Goal: Information Seeking & Learning: Check status

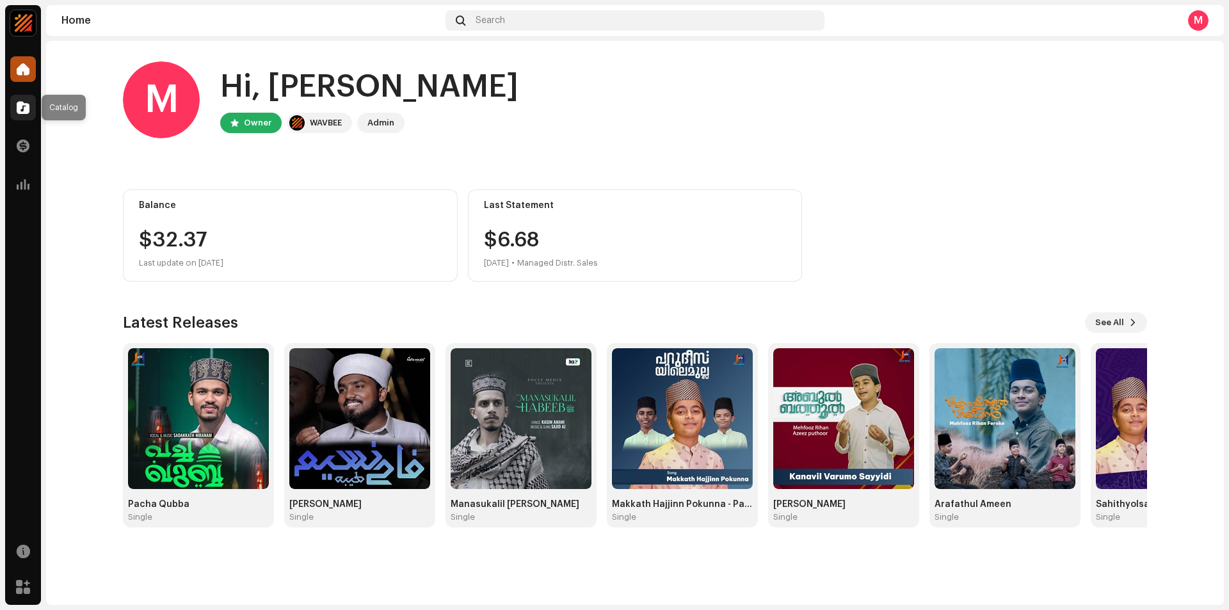
click at [28, 107] on span at bounding box center [23, 107] width 13 height 10
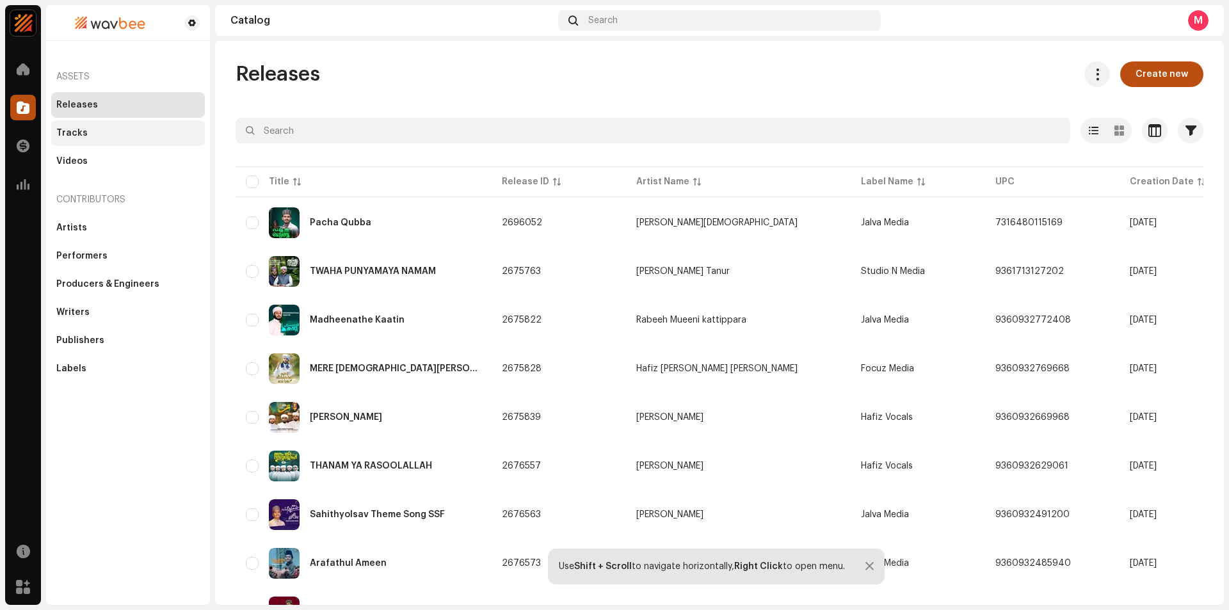
click at [70, 120] on div "Tracks" at bounding box center [128, 133] width 154 height 26
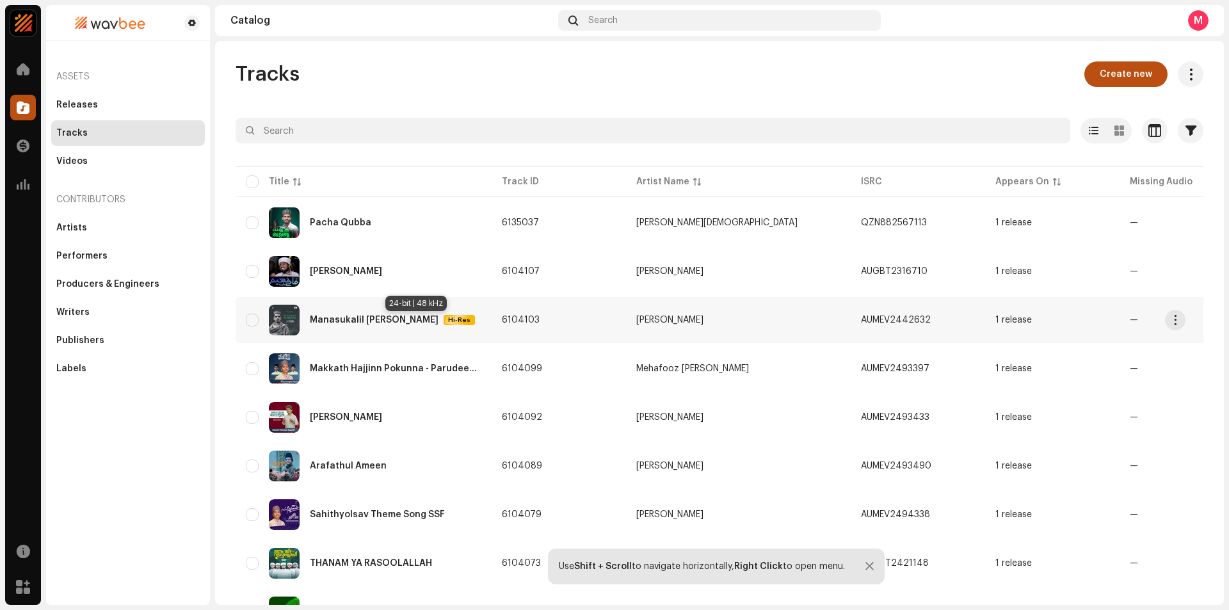
click at [445, 321] on span "Hi-Res" at bounding box center [459, 319] width 29 height 9
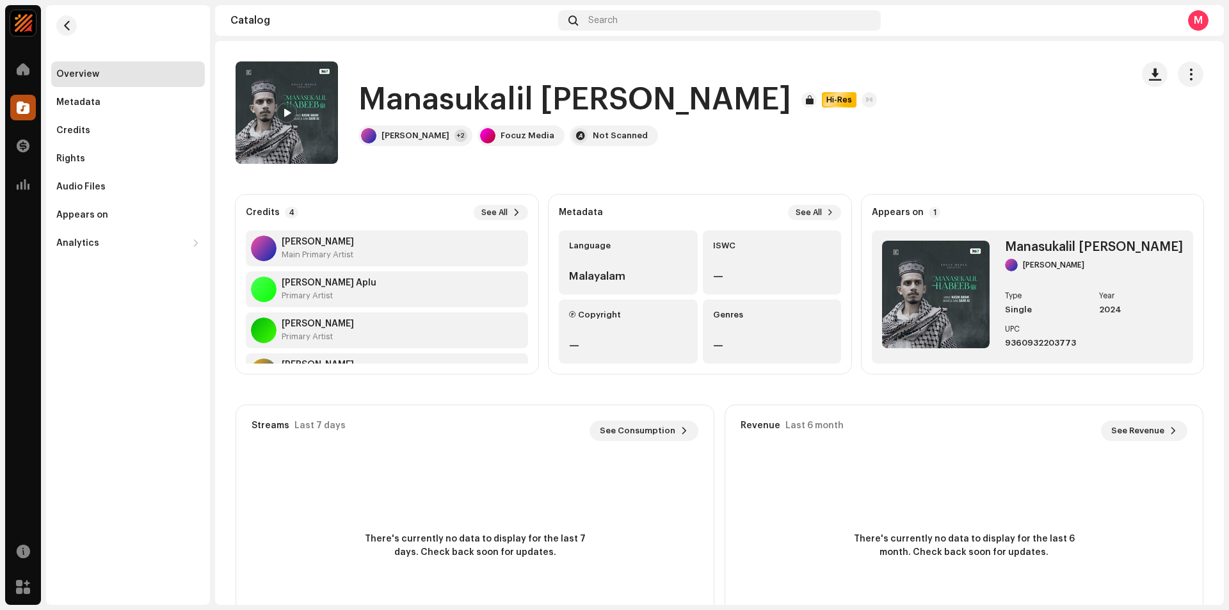
click at [281, 108] on div at bounding box center [286, 112] width 20 height 20
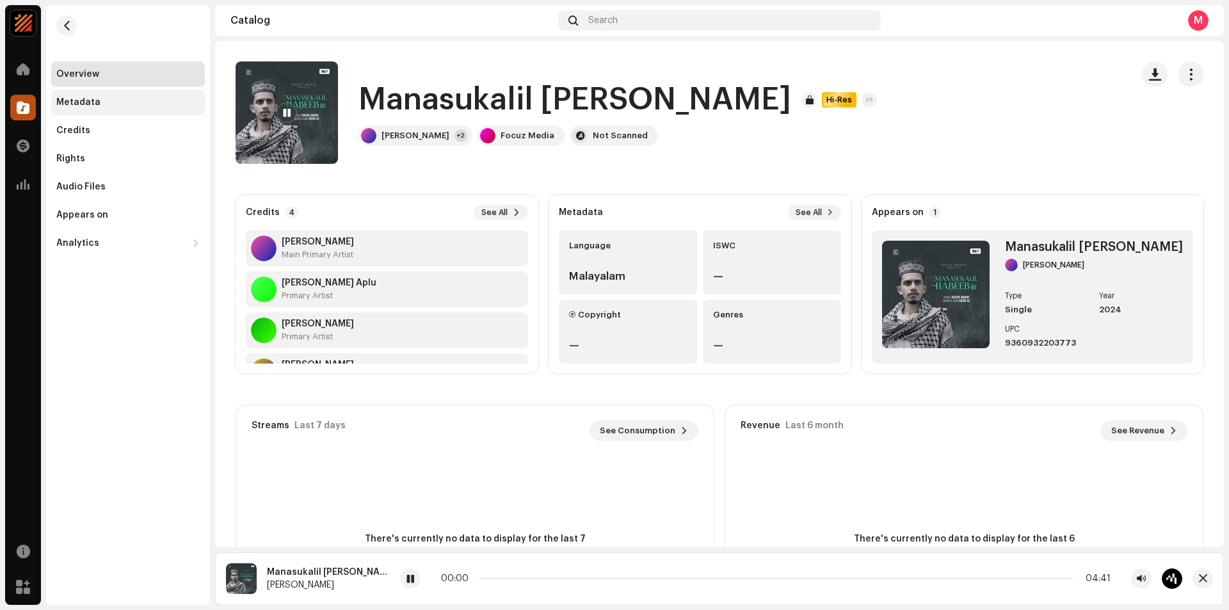
click at [79, 92] on div "Metadata" at bounding box center [128, 103] width 154 height 26
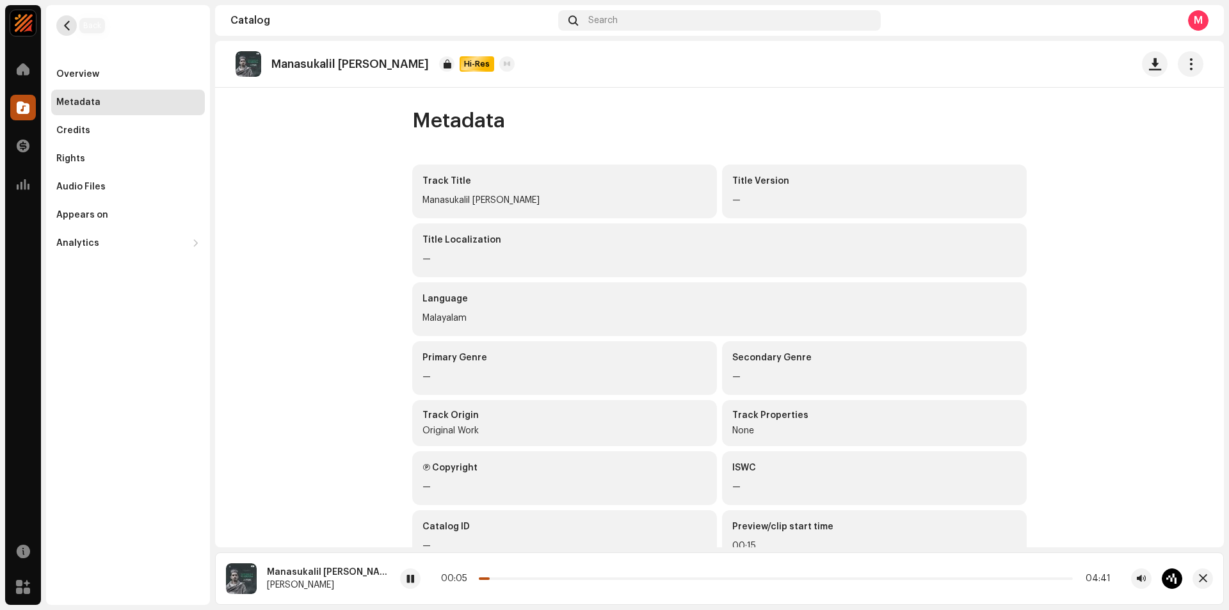
click at [72, 25] on button "button" at bounding box center [66, 25] width 20 height 20
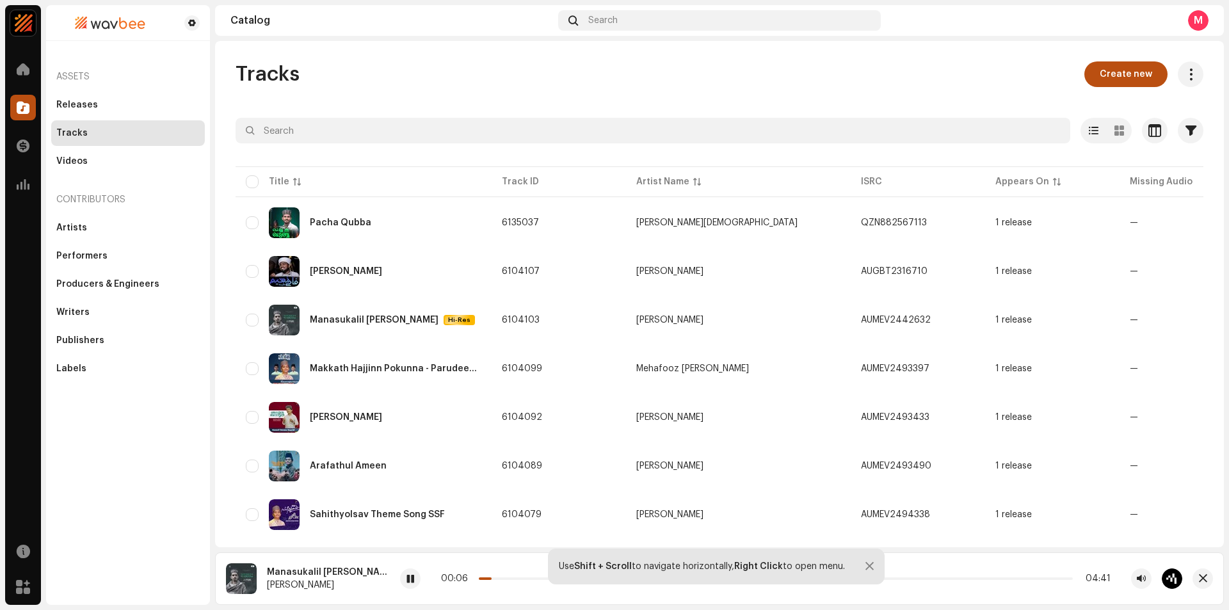
click at [372, 593] on div "Manasukalil [PERSON_NAME] AJ 00:06 04:41" at bounding box center [719, 578] width 1008 height 52
click at [406, 579] on span at bounding box center [410, 579] width 8 height 10
click at [15, 138] on div at bounding box center [23, 146] width 26 height 26
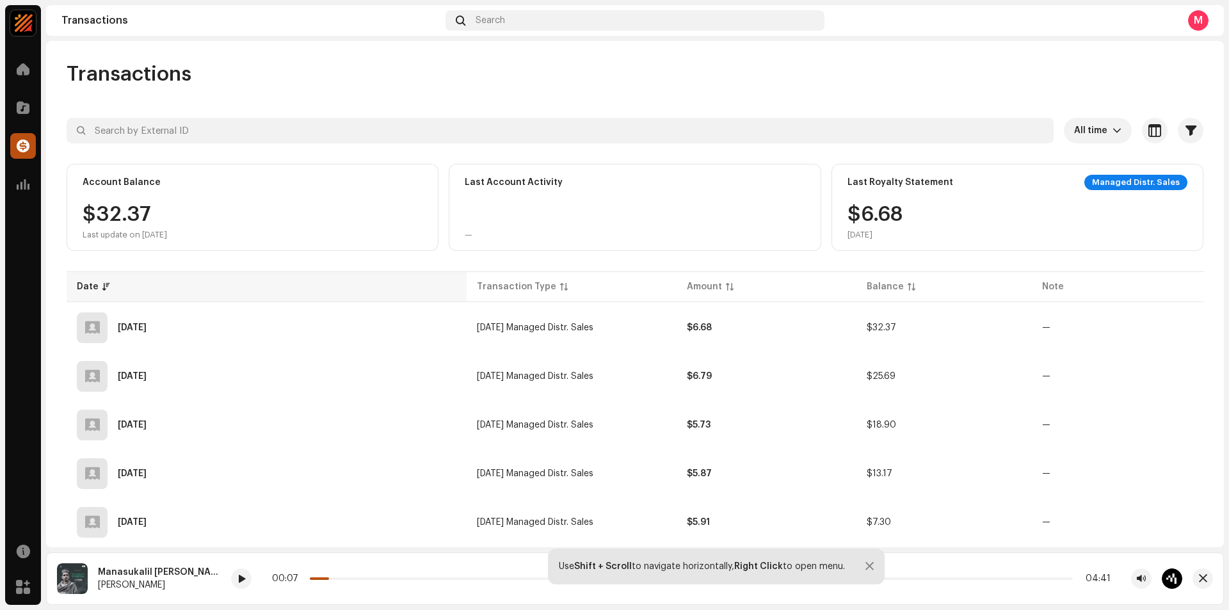
scroll to position [80, 0]
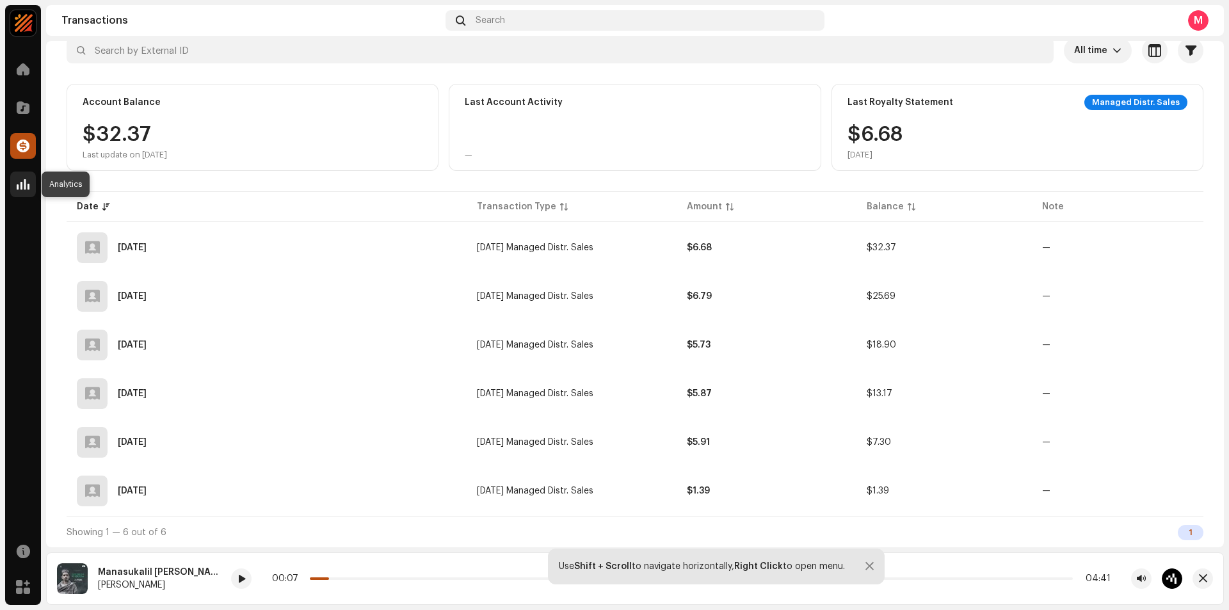
click at [22, 191] on div at bounding box center [23, 184] width 26 height 26
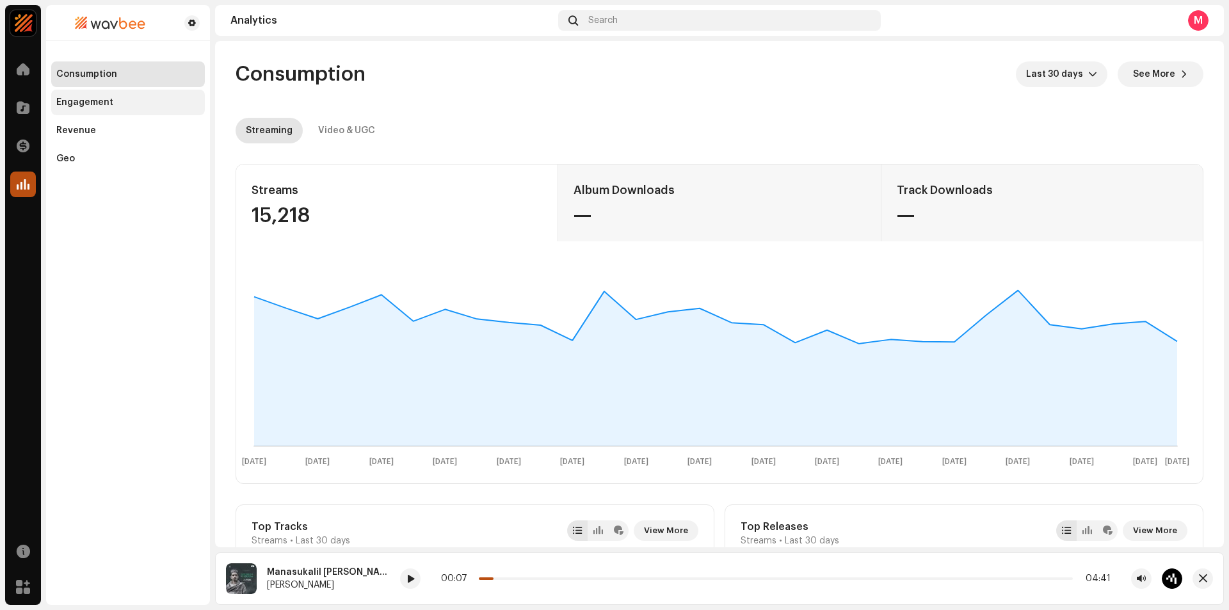
click at [132, 103] on div "Engagement" at bounding box center [127, 102] width 143 height 10
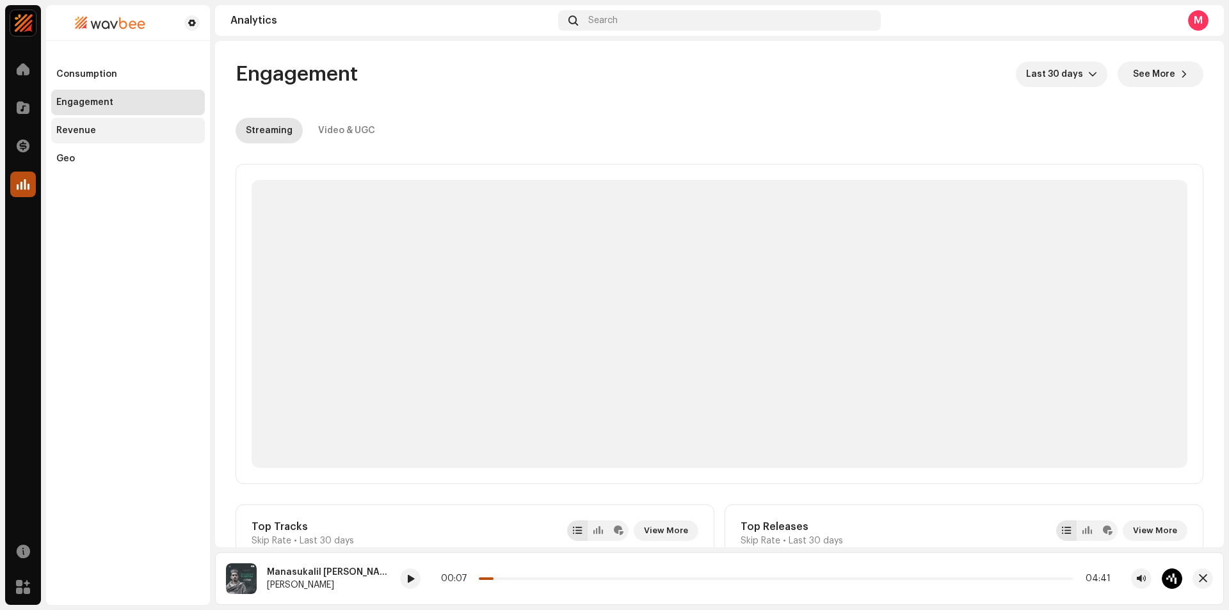
click at [110, 134] on div "Revenue" at bounding box center [127, 130] width 143 height 10
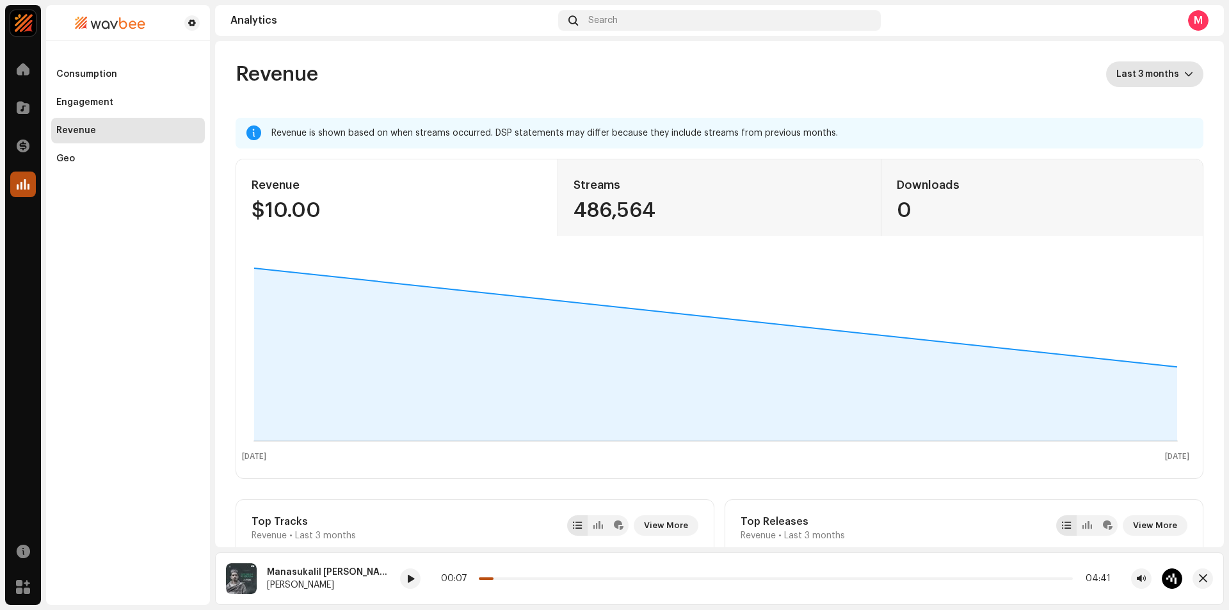
click at [1150, 68] on span "Last 3 months" at bounding box center [1150, 74] width 68 height 26
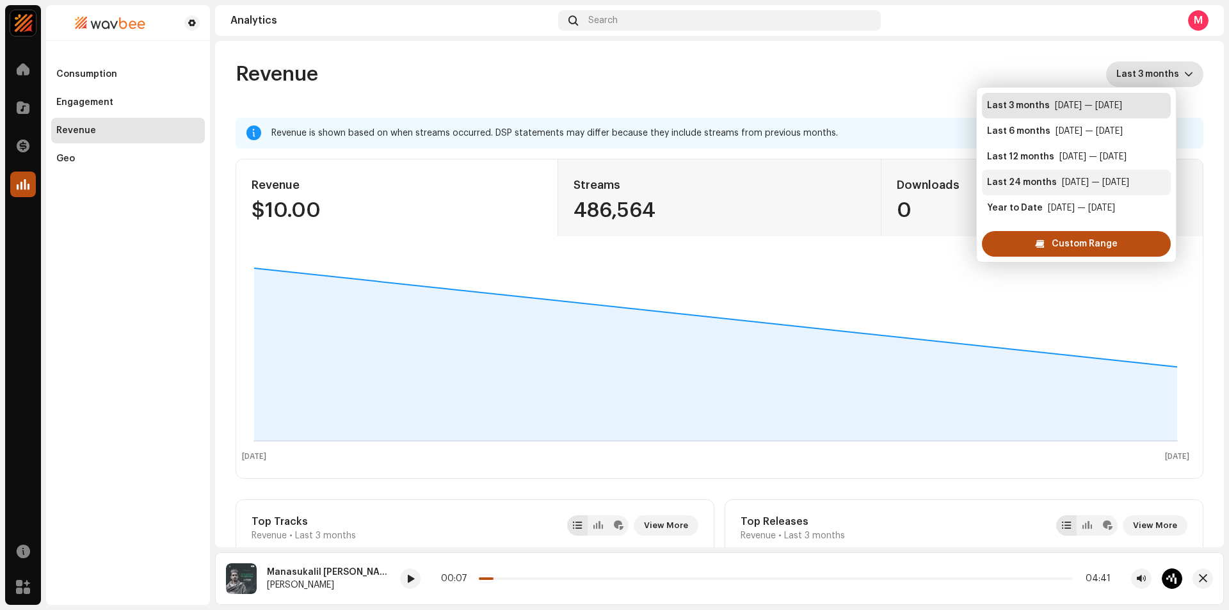
click at [1128, 183] on div "[DATE] — [DATE]" at bounding box center [1095, 182] width 67 height 13
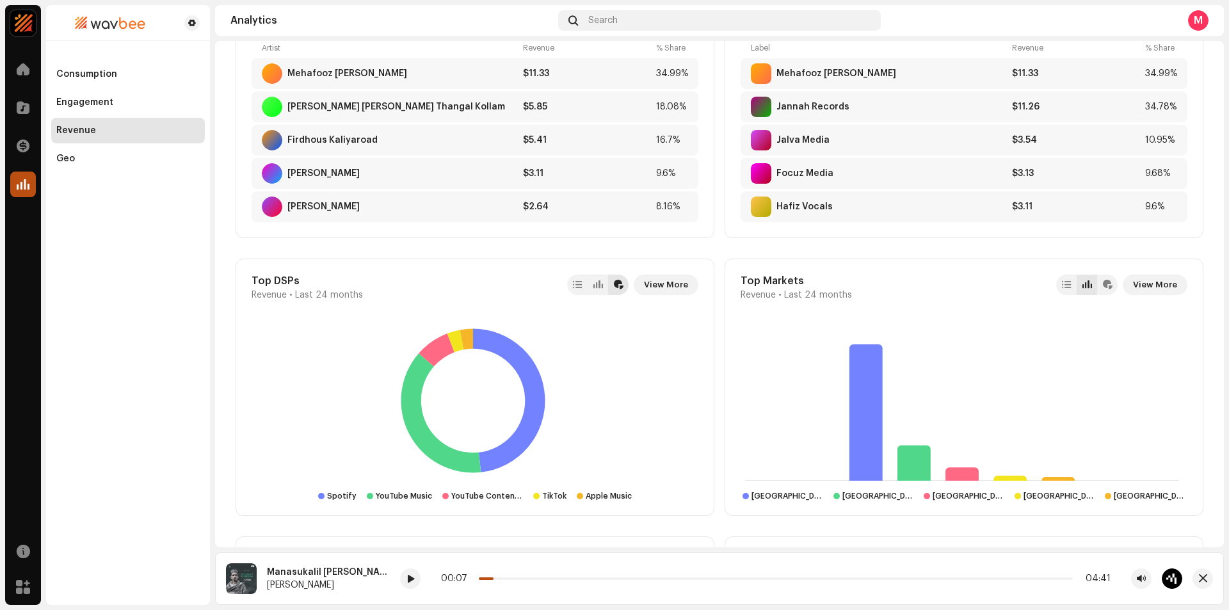
scroll to position [704, 0]
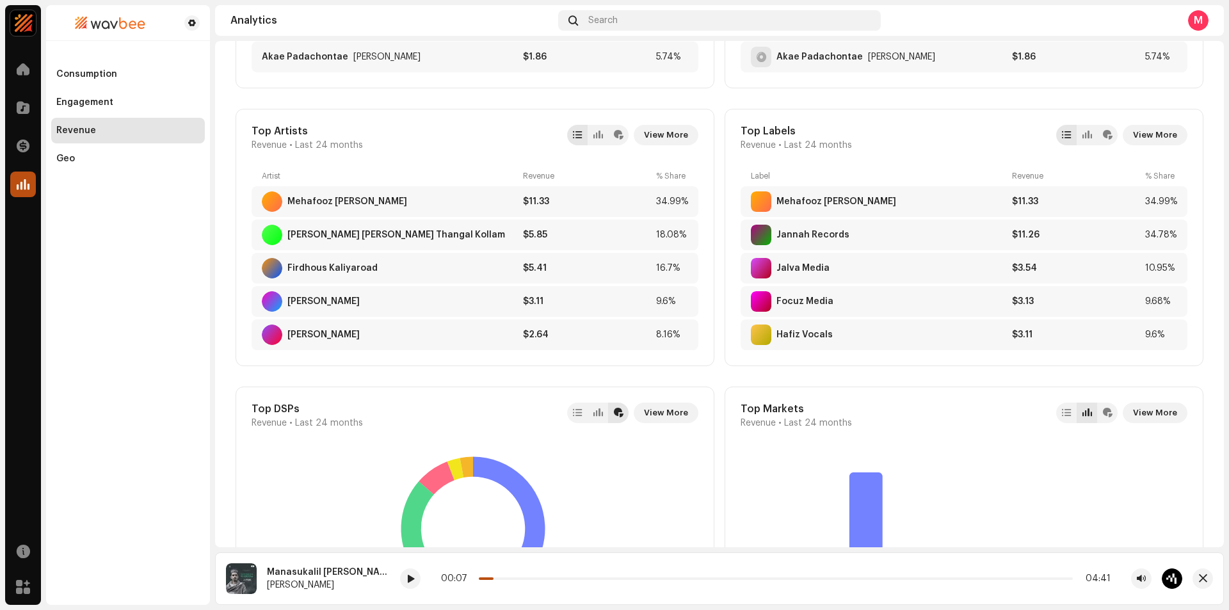
drag, startPoint x: 358, startPoint y: 232, endPoint x: 502, endPoint y: 138, distance: 172.5
click at [502, 138] on div "Top Artists Revenue • Last 24 months View More" at bounding box center [474, 138] width 447 height 26
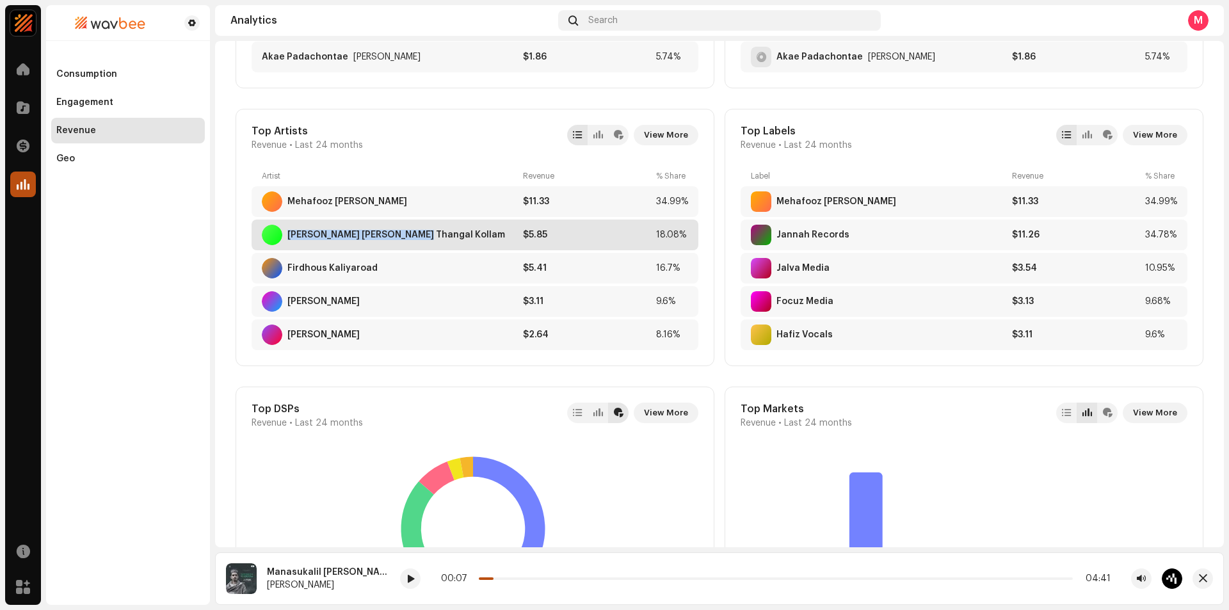
drag, startPoint x: 411, startPoint y: 237, endPoint x: 290, endPoint y: 235, distance: 120.9
click at [290, 235] on div "[PERSON_NAME] [PERSON_NAME] Thangal Kollam" at bounding box center [390, 235] width 256 height 20
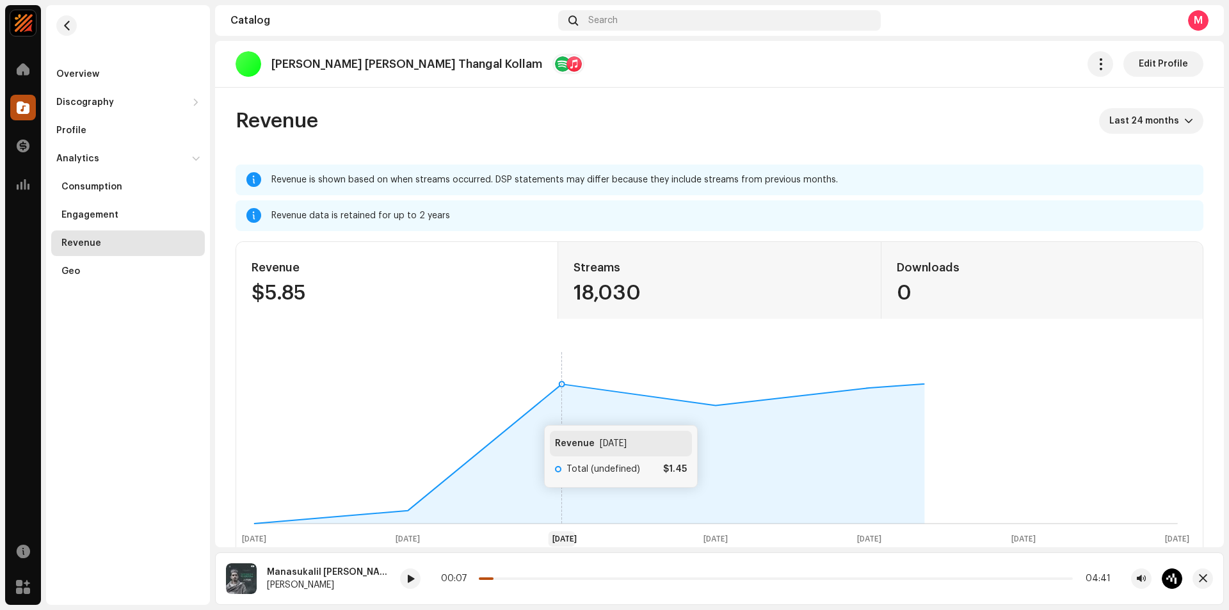
scroll to position [320, 0]
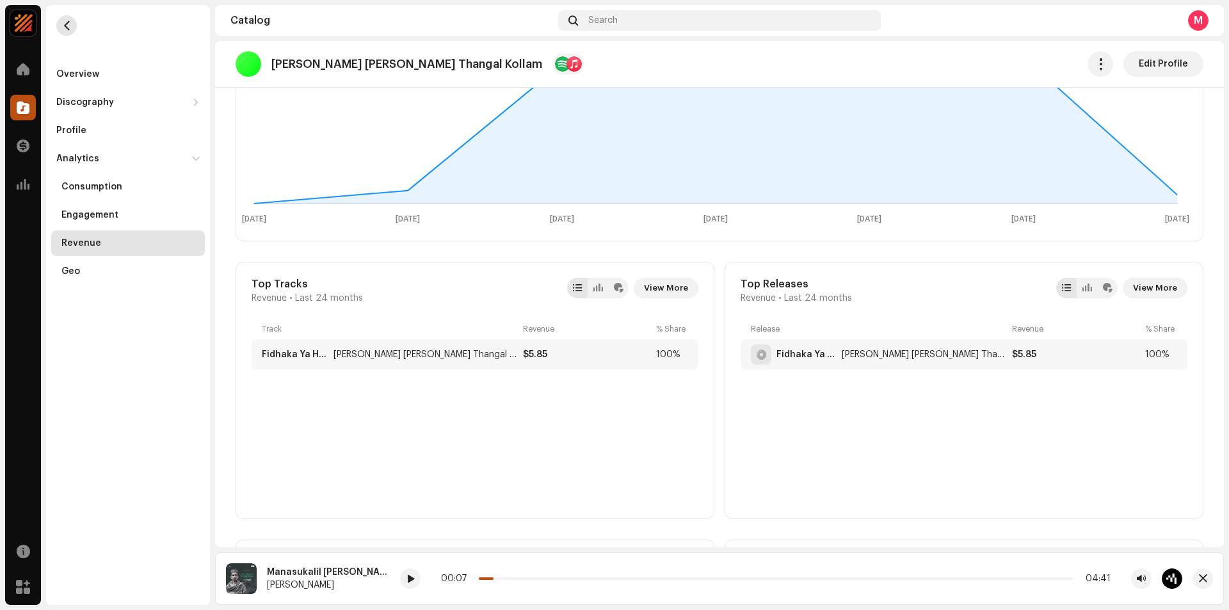
click at [63, 24] on span "button" at bounding box center [67, 25] width 10 height 10
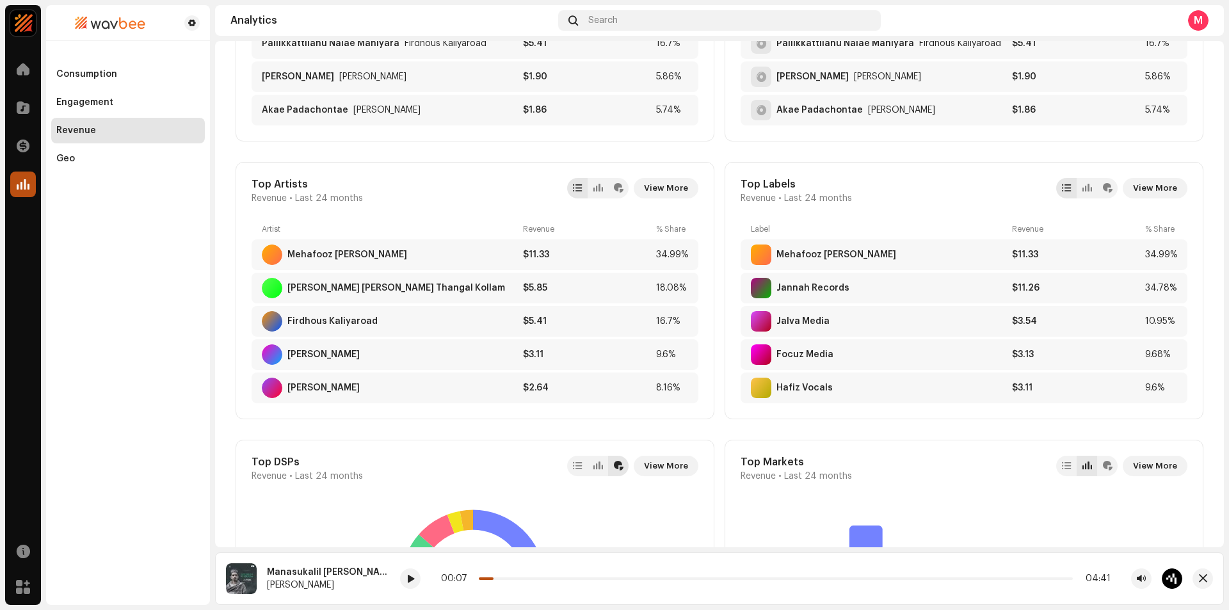
scroll to position [587, 0]
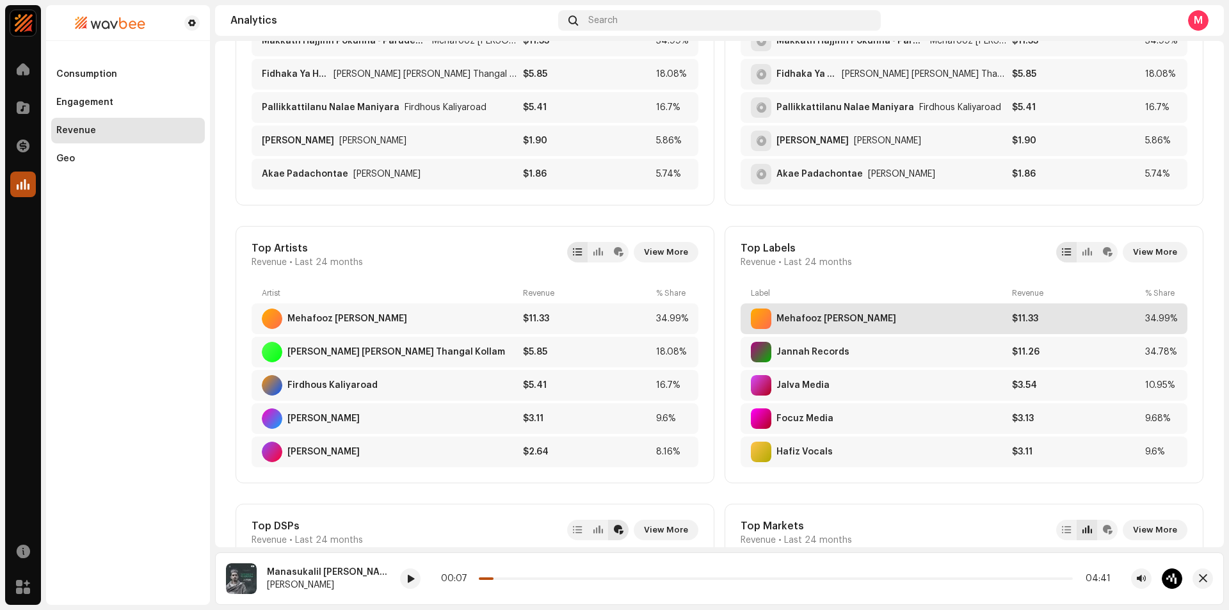
click at [871, 322] on div "Mehafooz [PERSON_NAME]" at bounding box center [836, 319] width 120 height 10
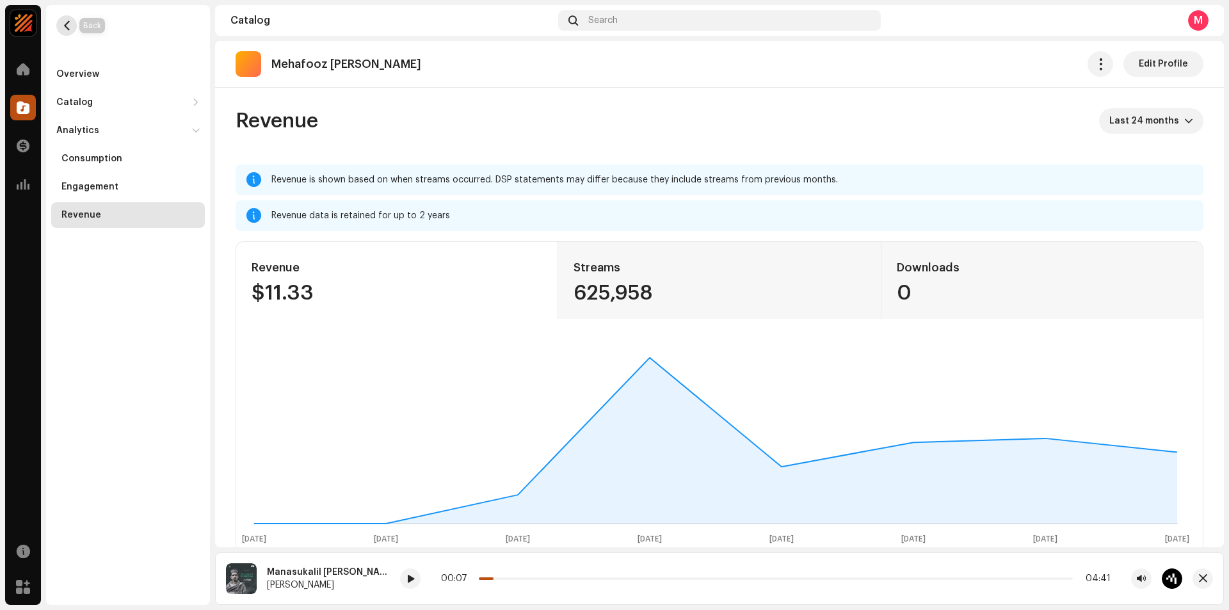
click at [61, 19] on button "button" at bounding box center [66, 25] width 20 height 20
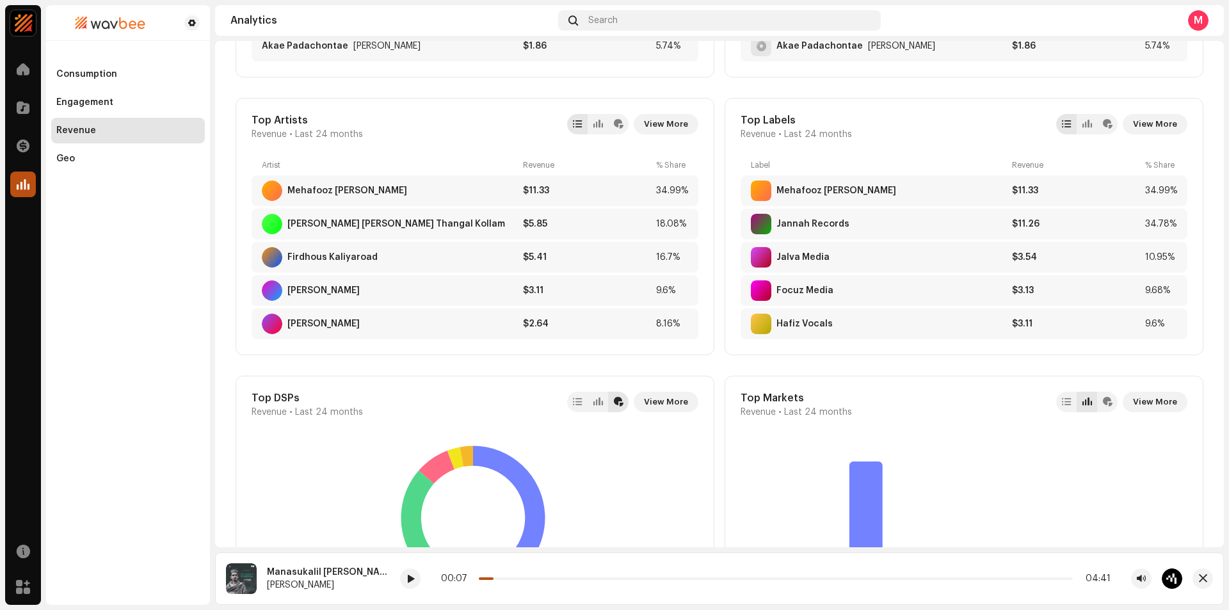
scroll to position [587, 0]
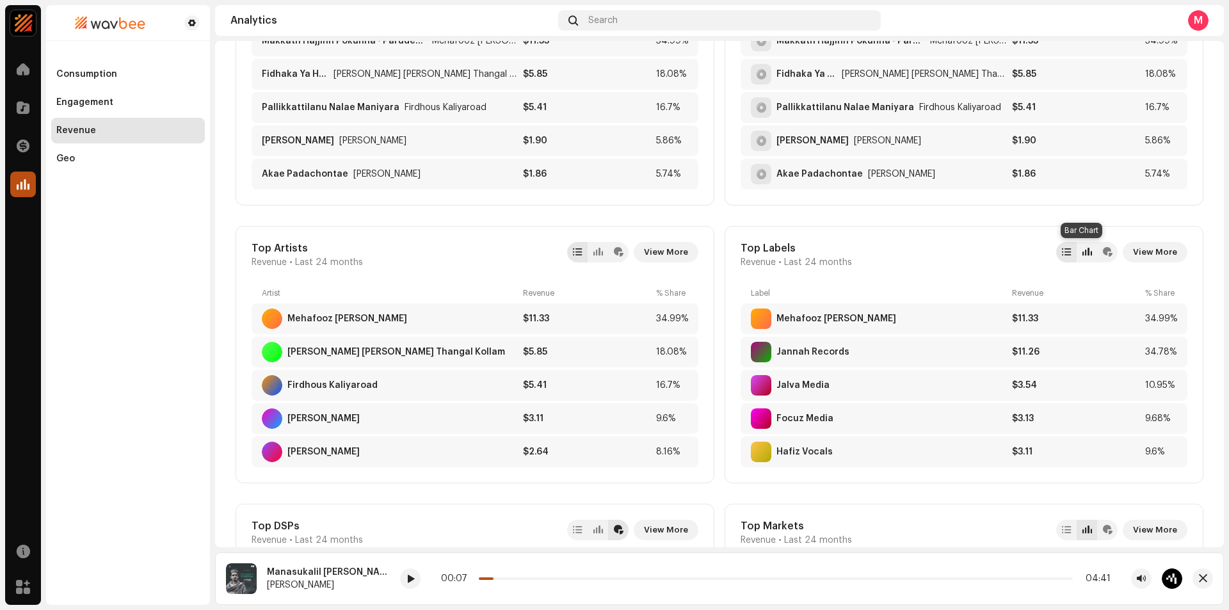
click at [1082, 252] on div at bounding box center [1087, 252] width 10 height 10
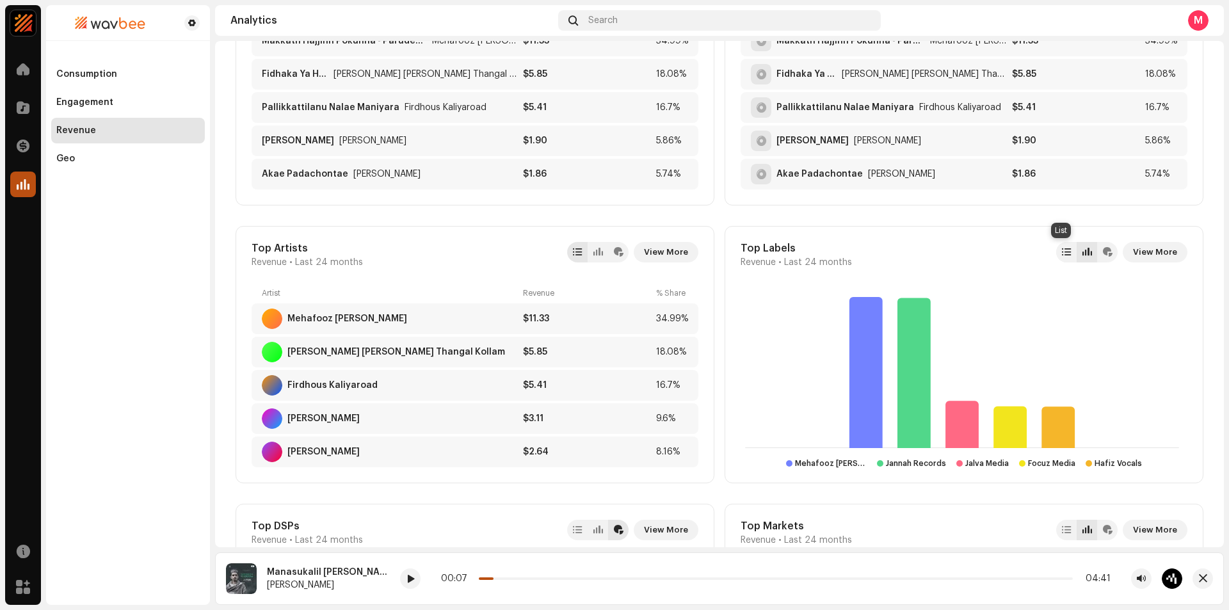
click at [1062, 257] on div at bounding box center [1066, 252] width 9 height 10
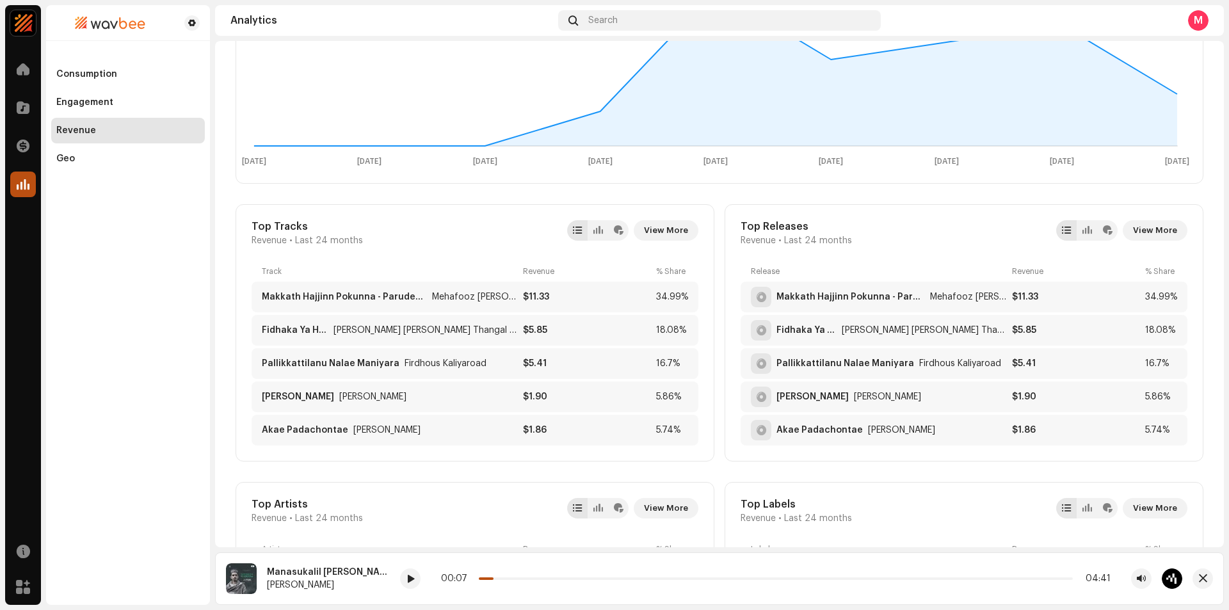
scroll to position [0, 0]
